Goal: Browse casually

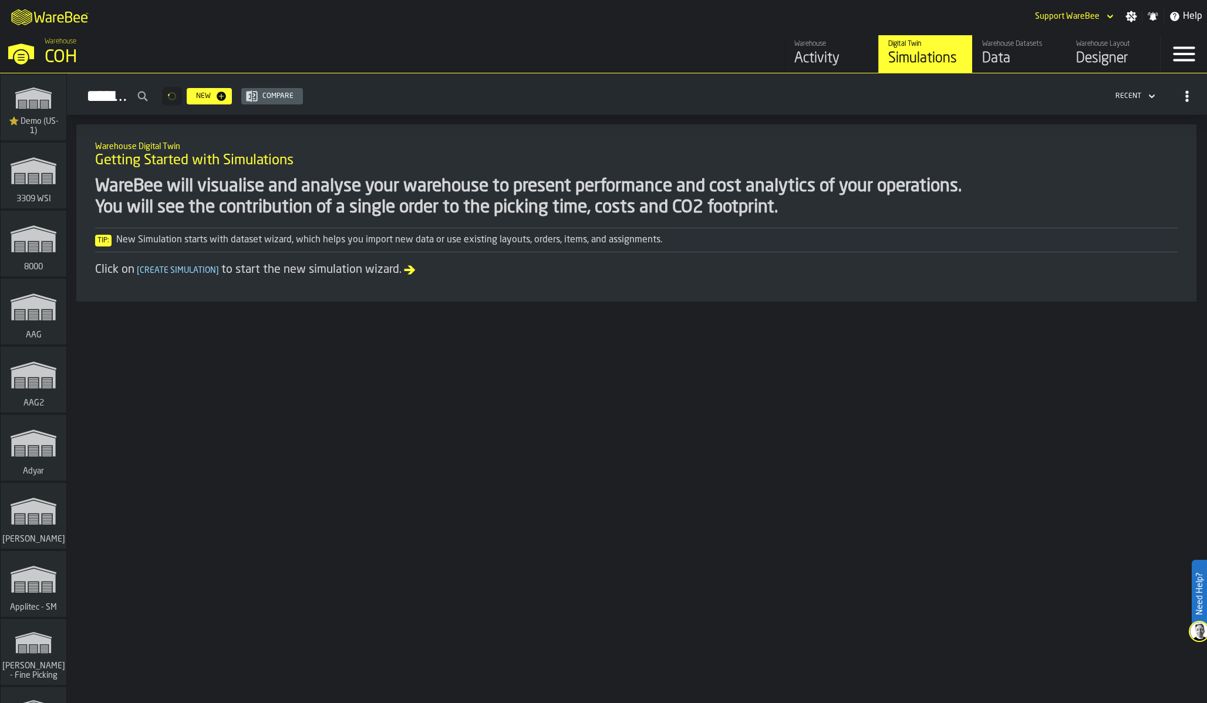
click at [211, 194] on div "WareBee will visualise and analyse your warehouse to present performance and co…" at bounding box center [636, 197] width 1082 height 42
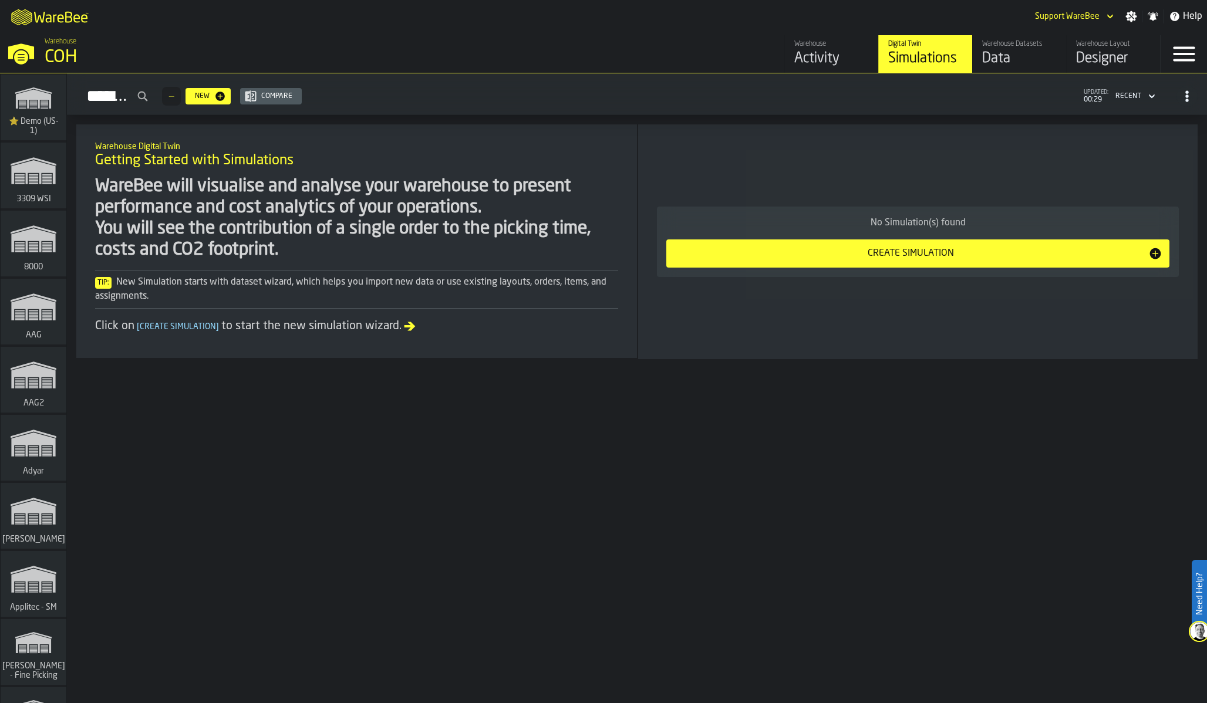
click at [188, 235] on div "WareBee will visualise and analyse your warehouse to present performance and co…" at bounding box center [356, 218] width 523 height 85
click at [332, 222] on div "WareBee will visualise and analyse your warehouse to present performance and co…" at bounding box center [356, 218] width 523 height 85
